Goal: Information Seeking & Learning: Learn about a topic

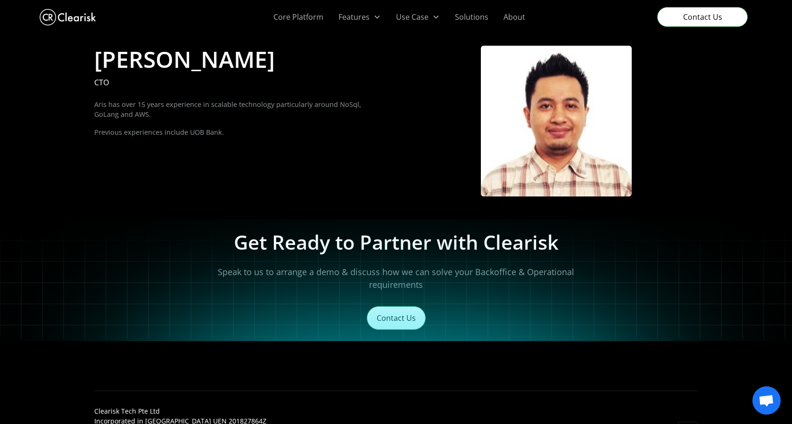
click at [208, 112] on p "Aris has over 15 years experience in scalable technology particularly around No…" at bounding box center [235, 109] width 283 height 20
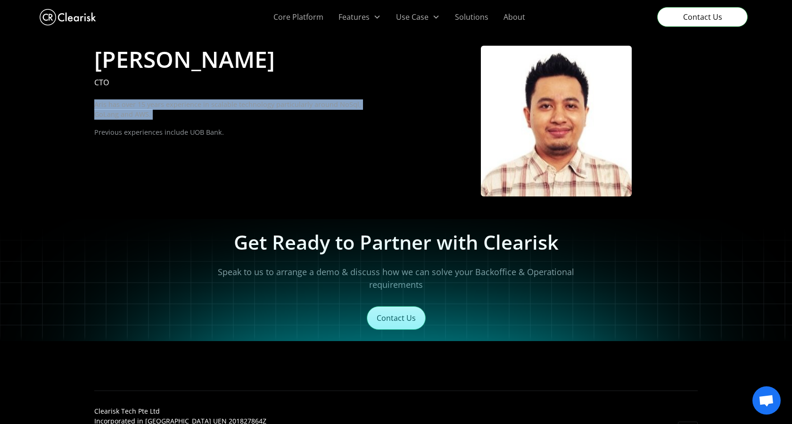
click at [208, 112] on p "Aris has over 15 years experience in scalable technology particularly around No…" at bounding box center [235, 109] width 283 height 20
click at [255, 137] on p "Previous experiences include UOB Bank." at bounding box center [235, 132] width 283 height 10
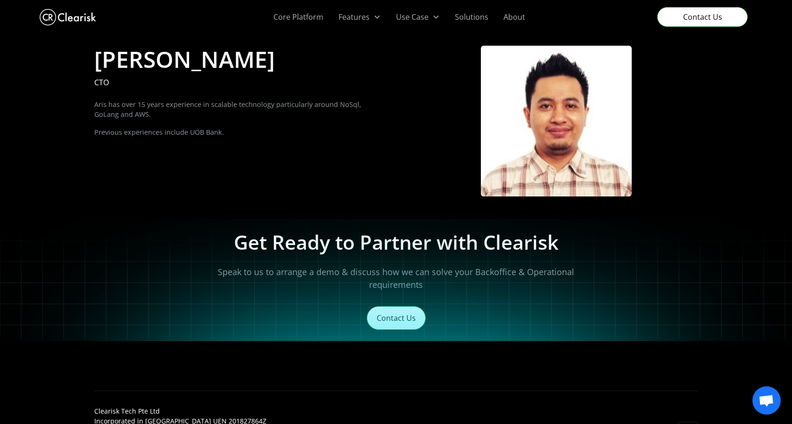
click at [255, 137] on p "Previous experiences include UOB Bank." at bounding box center [235, 132] width 283 height 10
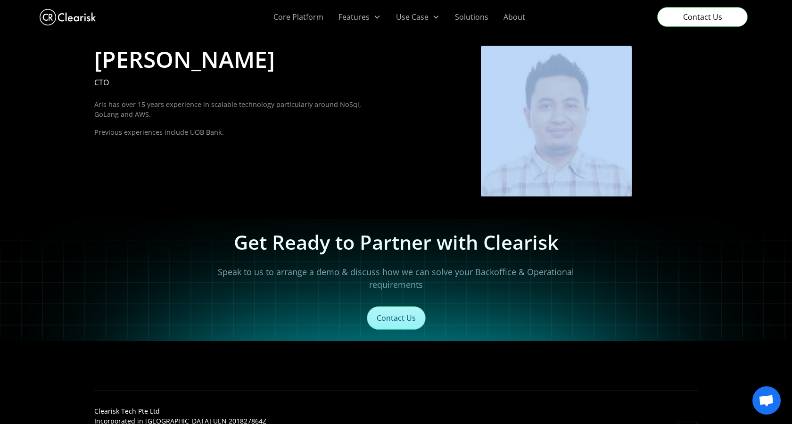
click at [255, 137] on p "Previous experiences include UOB Bank." at bounding box center [235, 132] width 283 height 10
click at [278, 118] on p "Aris has over 15 years experience in scalable technology particularly around No…" at bounding box center [235, 109] width 283 height 20
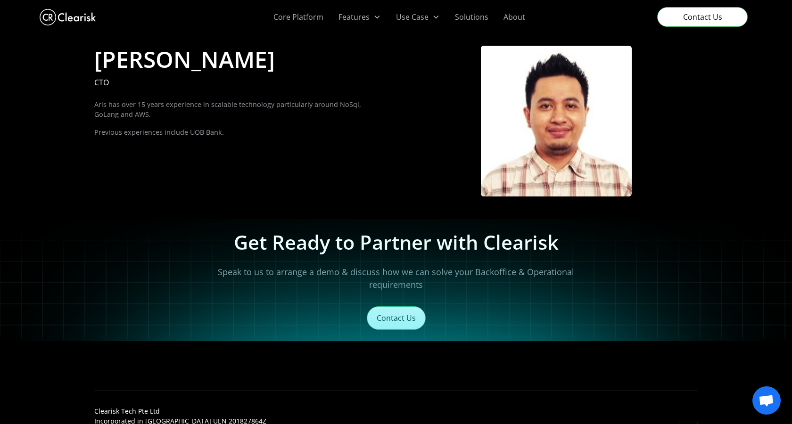
click at [278, 118] on p "Aris has over 15 years experience in scalable technology particularly around No…" at bounding box center [235, 109] width 283 height 20
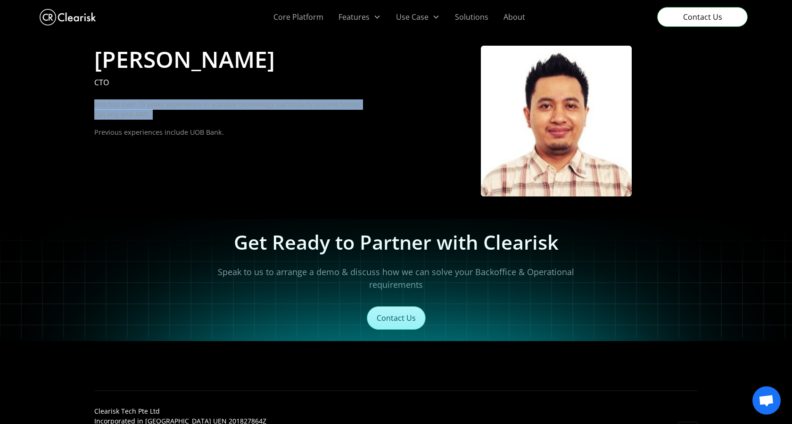
click at [312, 113] on p "Aris has over 15 years experience in scalable technology particularly around No…" at bounding box center [235, 109] width 283 height 20
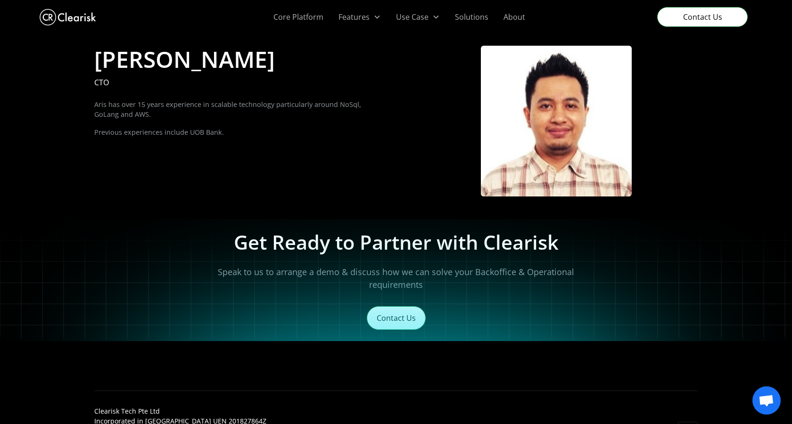
click at [312, 113] on p "Aris has over 15 years experience in scalable technology particularly around No…" at bounding box center [235, 109] width 283 height 20
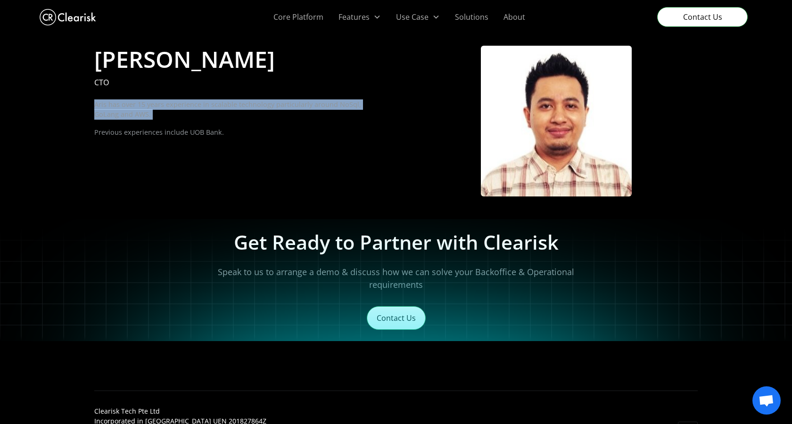
click at [335, 106] on p "Aris has over 15 years experience in scalable technology particularly around No…" at bounding box center [235, 109] width 283 height 20
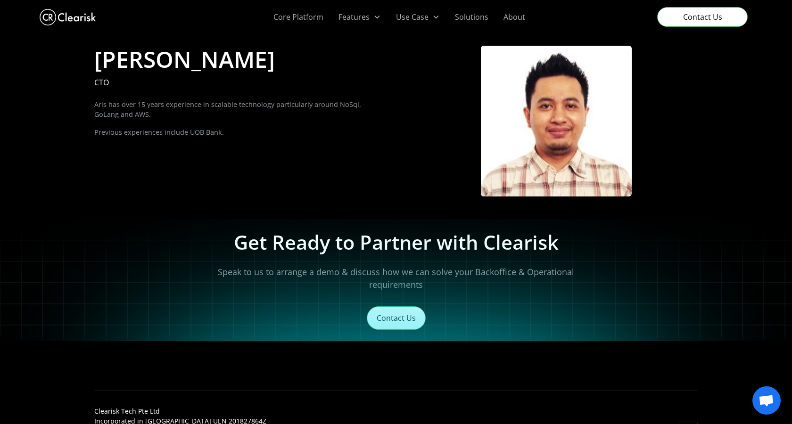
click at [516, 124] on img at bounding box center [556, 121] width 151 height 151
click at [256, 165] on div "[PERSON_NAME] CTO Aris has over 15 years experience in scalable technology part…" at bounding box center [395, 127] width 603 height 162
click at [209, 140] on div "Aris has over 15 years experience in scalable technology particularly around No…" at bounding box center [235, 122] width 283 height 46
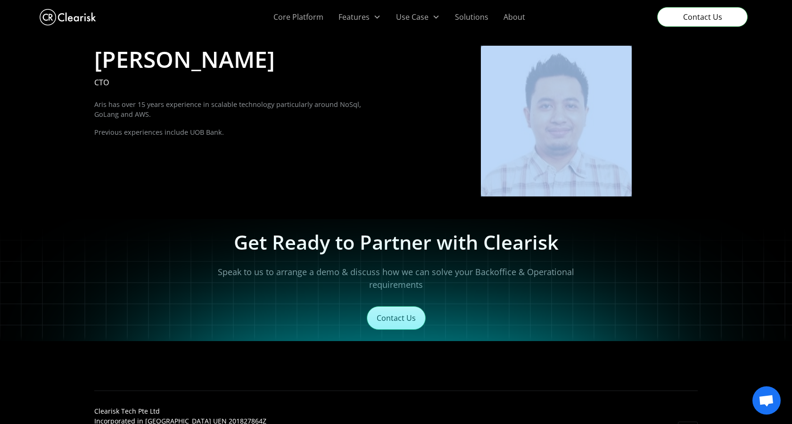
click at [209, 140] on div "Aris has over 15 years experience in scalable technology particularly around No…" at bounding box center [235, 122] width 283 height 46
click at [248, 131] on p "Previous experiences include UOB Bank." at bounding box center [235, 132] width 283 height 10
